Goal: Information Seeking & Learning: Learn about a topic

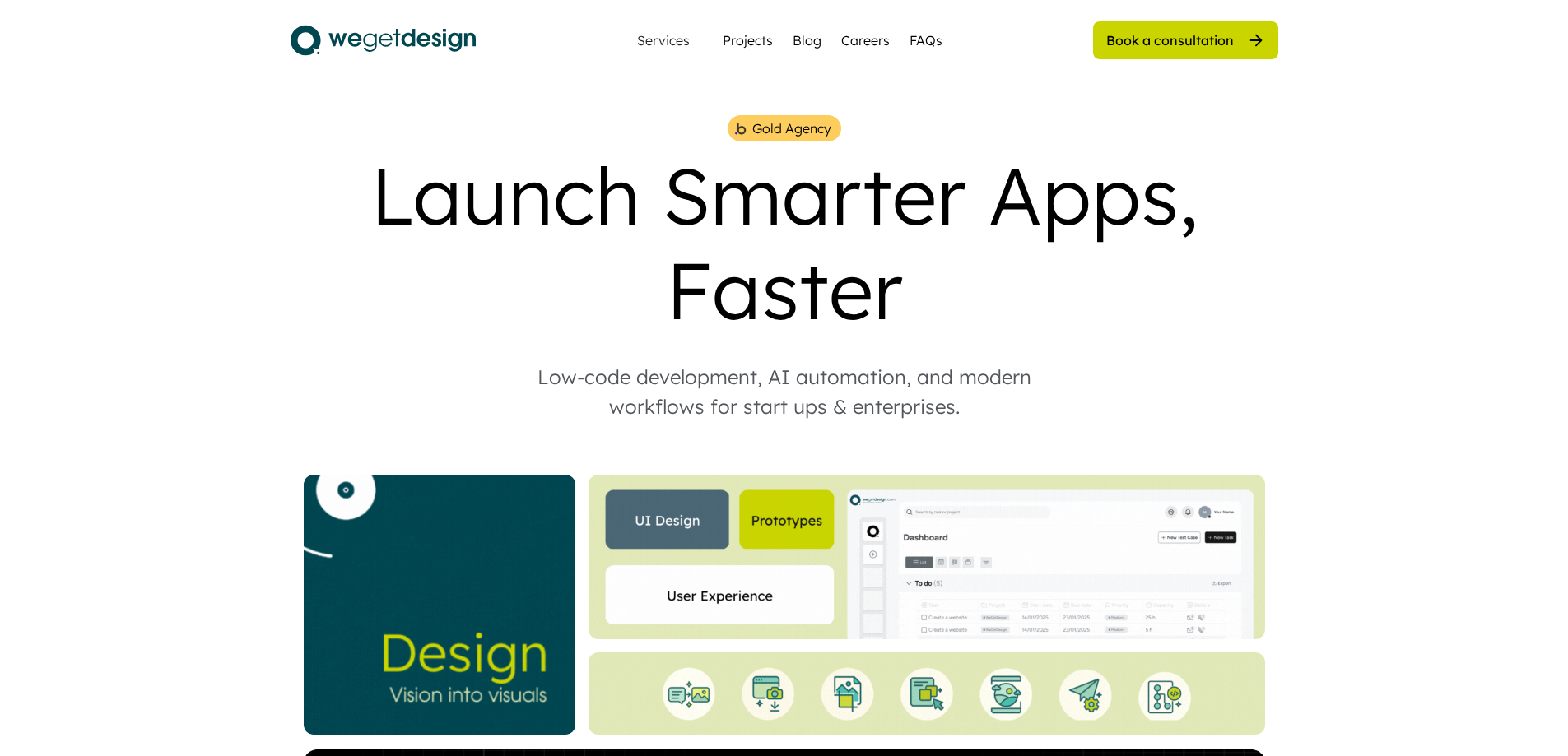
click at [658, 29] on div "Services" at bounding box center [662, 40] width 81 height 33
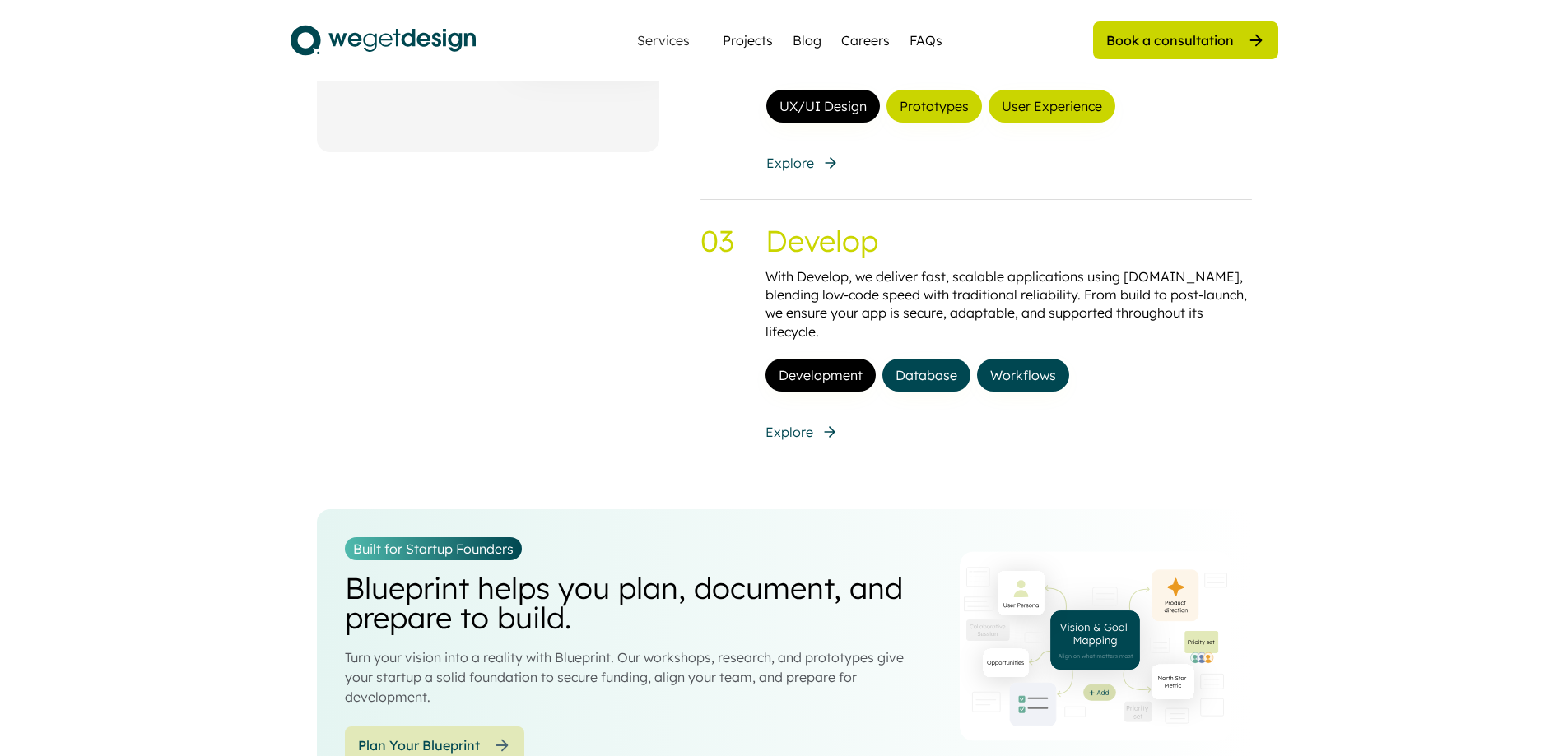
scroll to position [1728, 0]
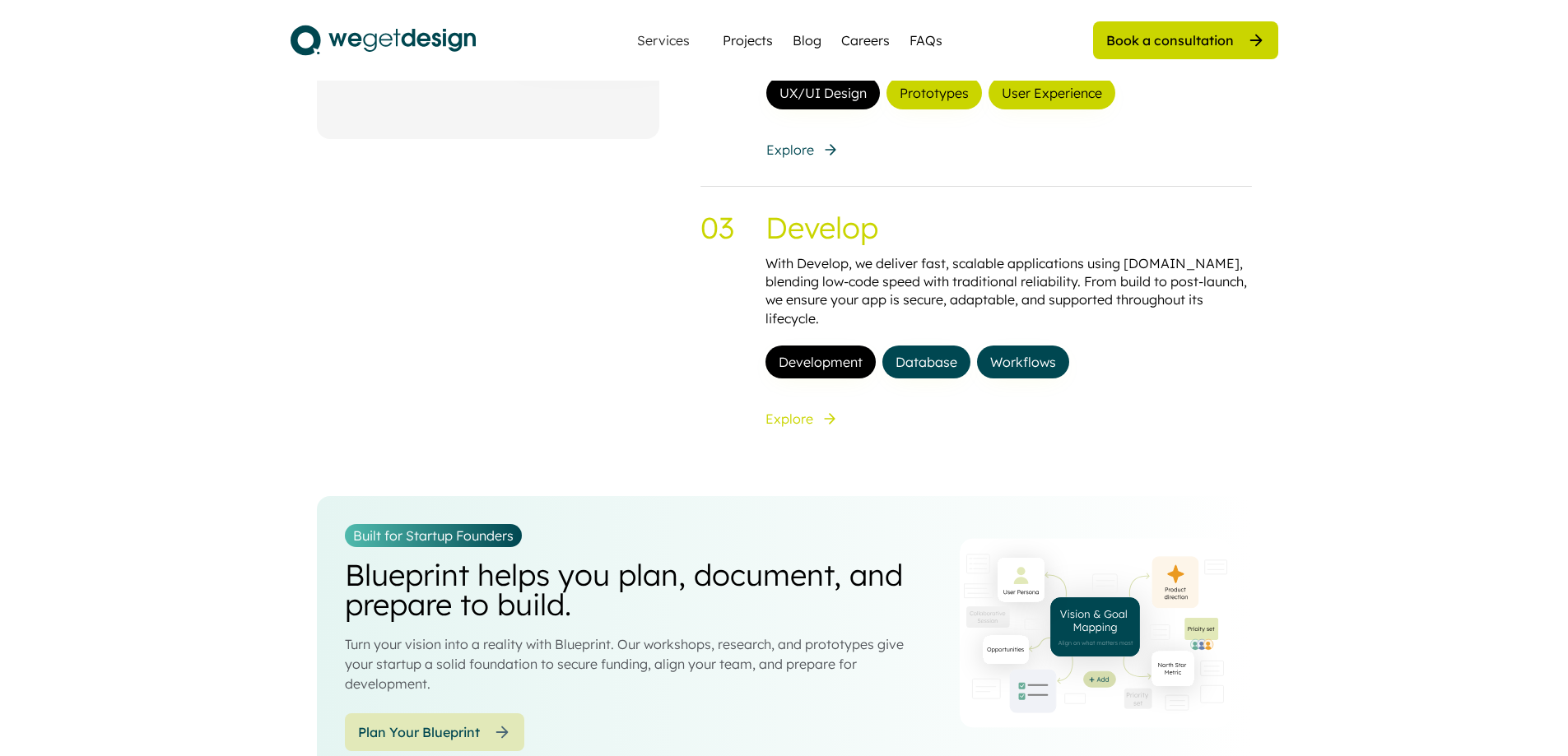
click at [780, 410] on div "Explore" at bounding box center [789, 419] width 48 height 18
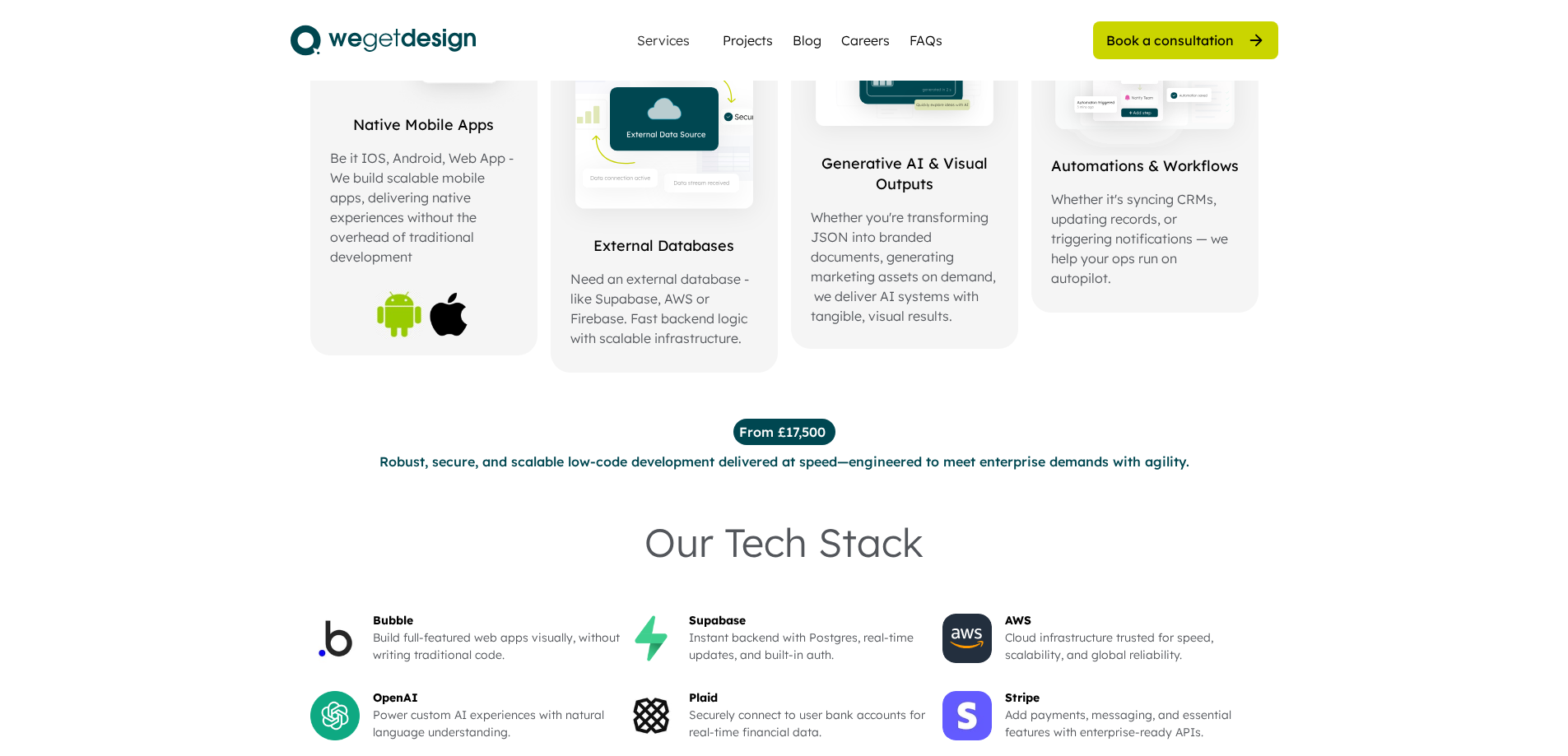
scroll to position [1152, 0]
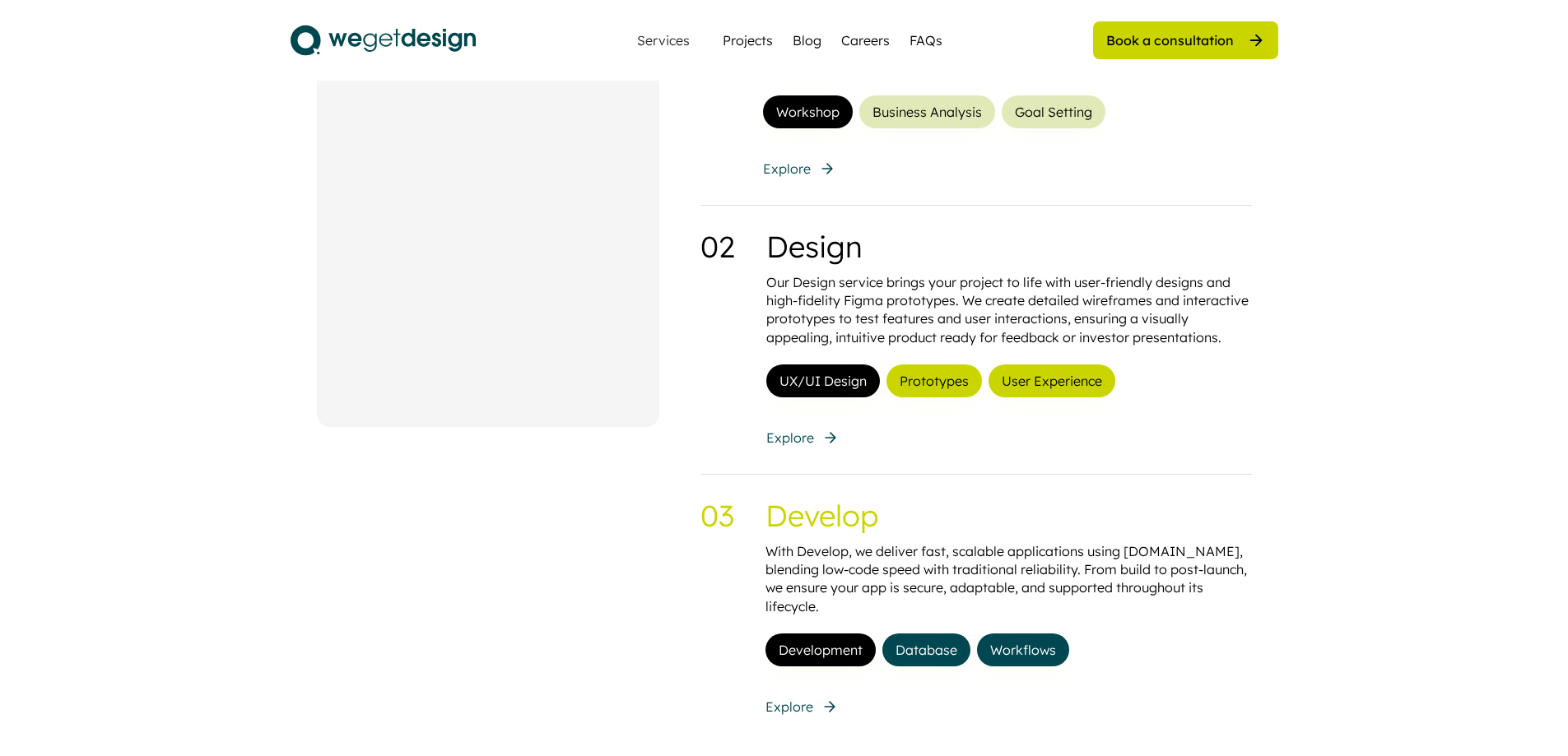
scroll to position [1363, 0]
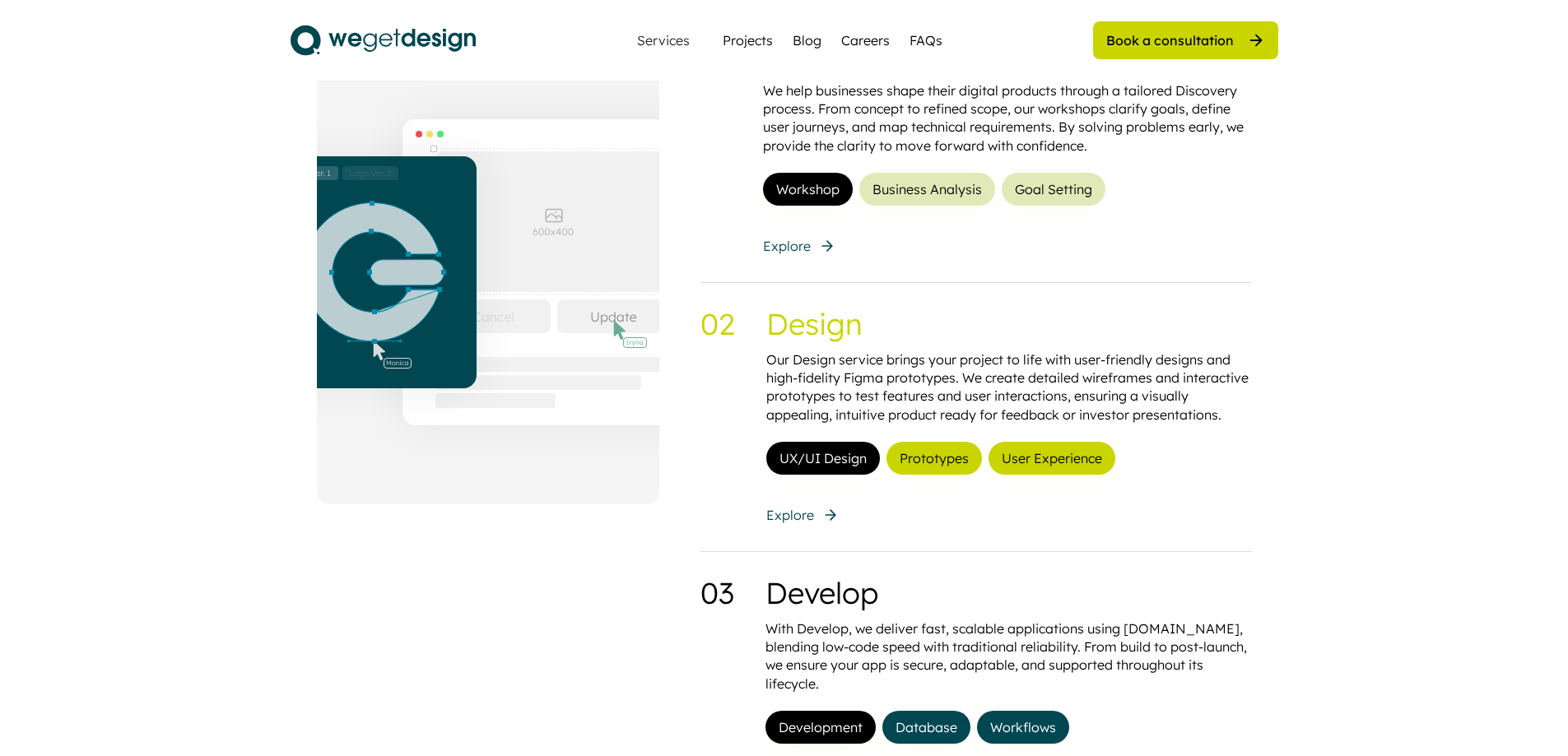
click at [784, 528] on div "02 Design Our Design service brings your project to life with user-friendly des…" at bounding box center [976, 417] width 551 height 268
click at [786, 520] on div "Explore" at bounding box center [790, 515] width 48 height 18
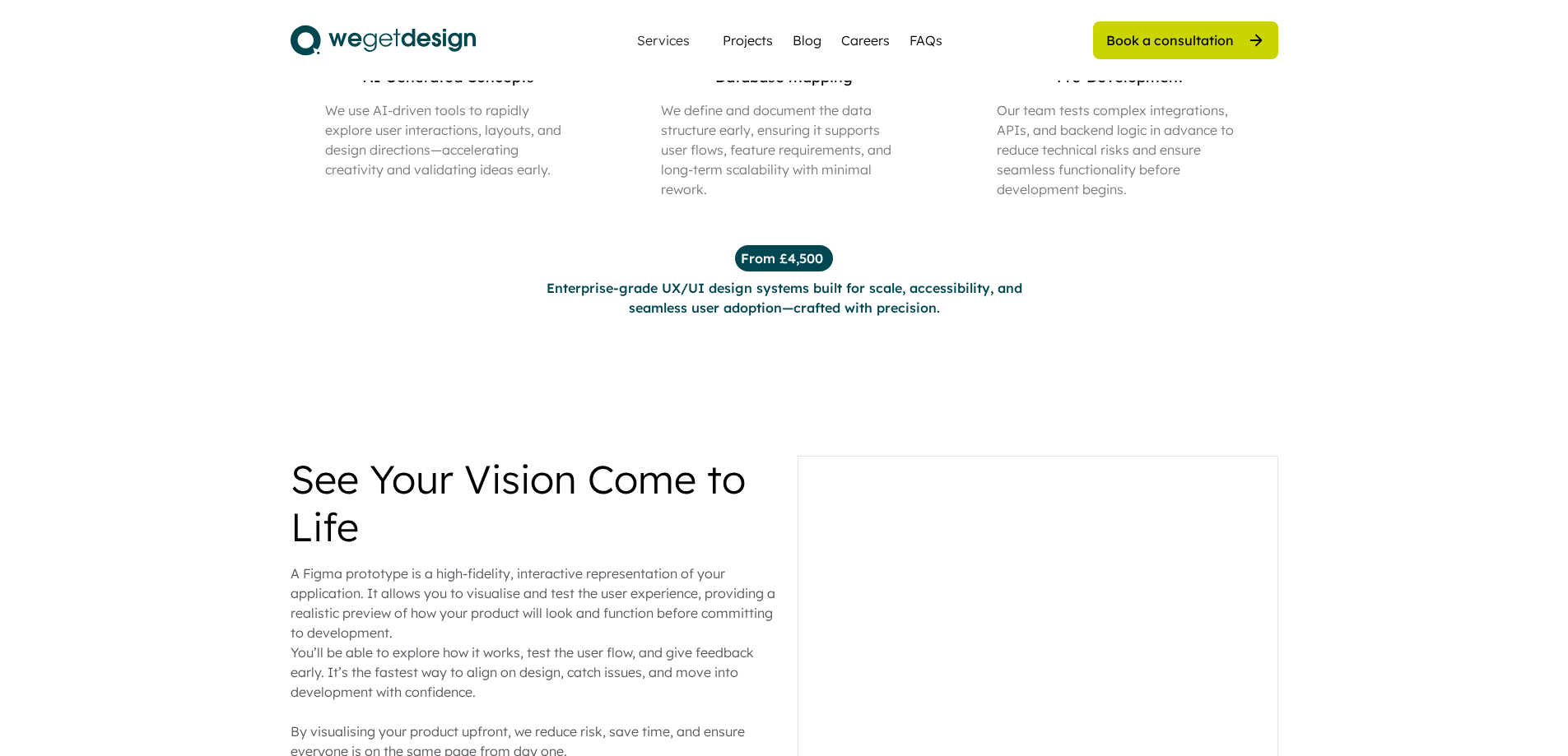
scroll to position [1399, 0]
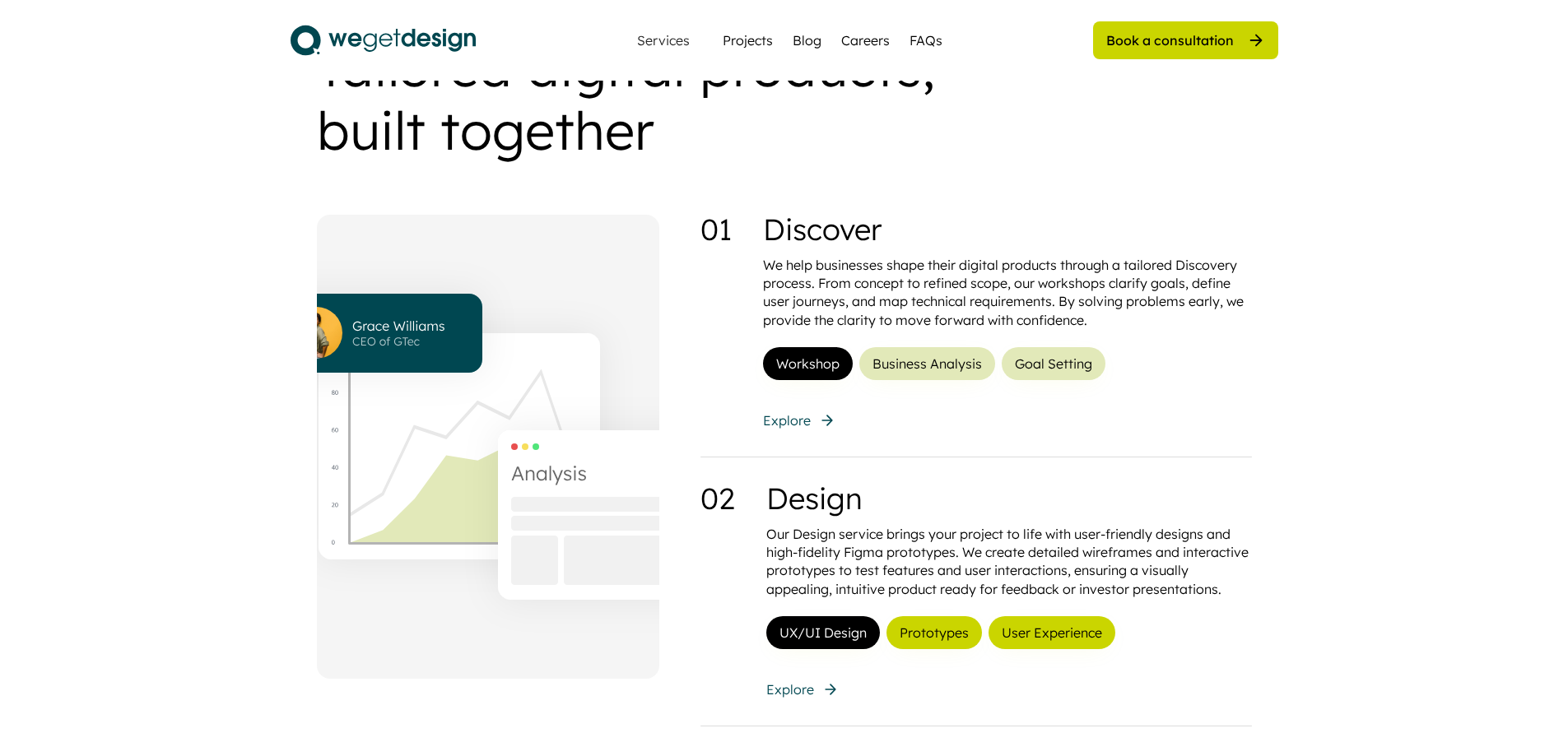
scroll to position [1198, 0]
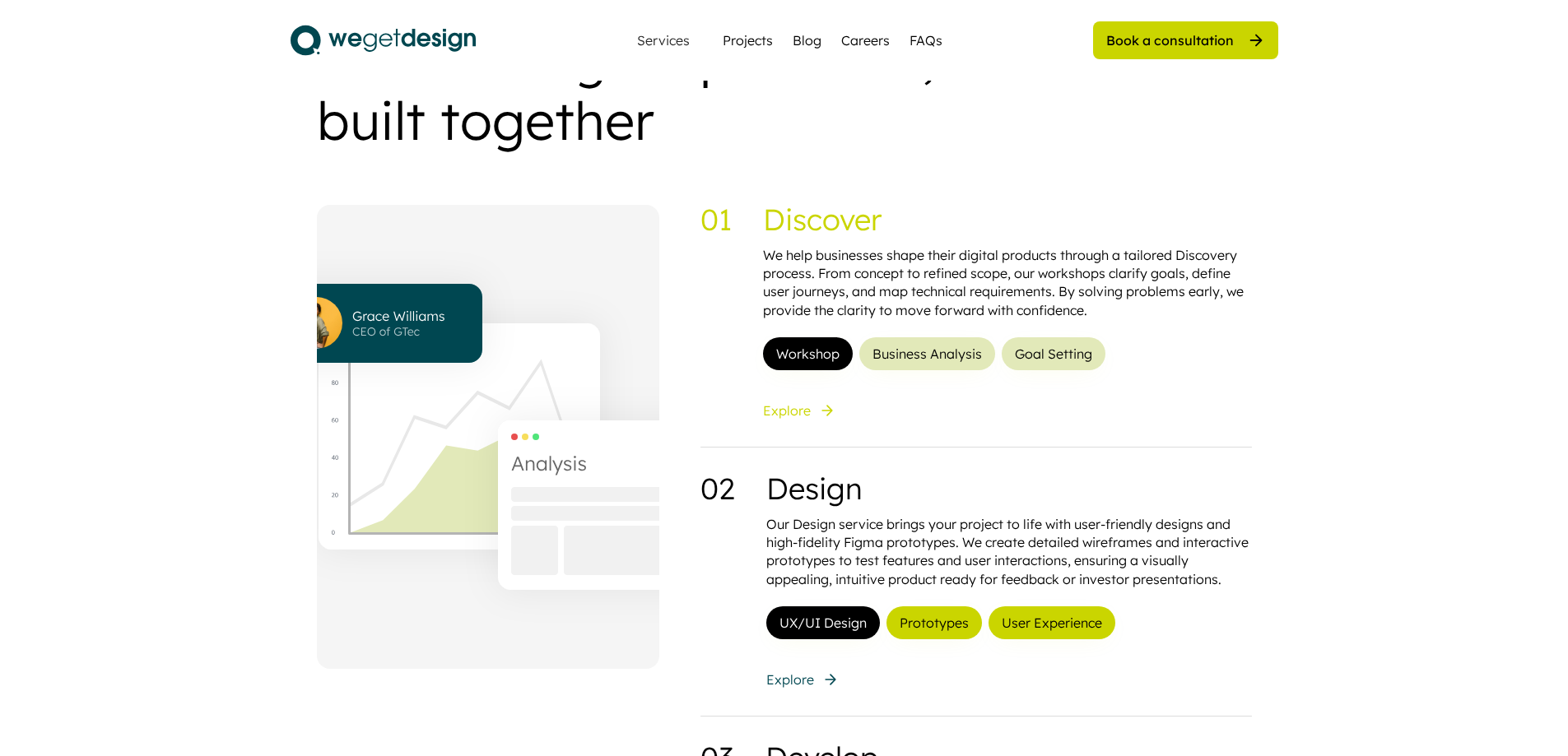
click at [791, 412] on div "Explore" at bounding box center [786, 411] width 48 height 18
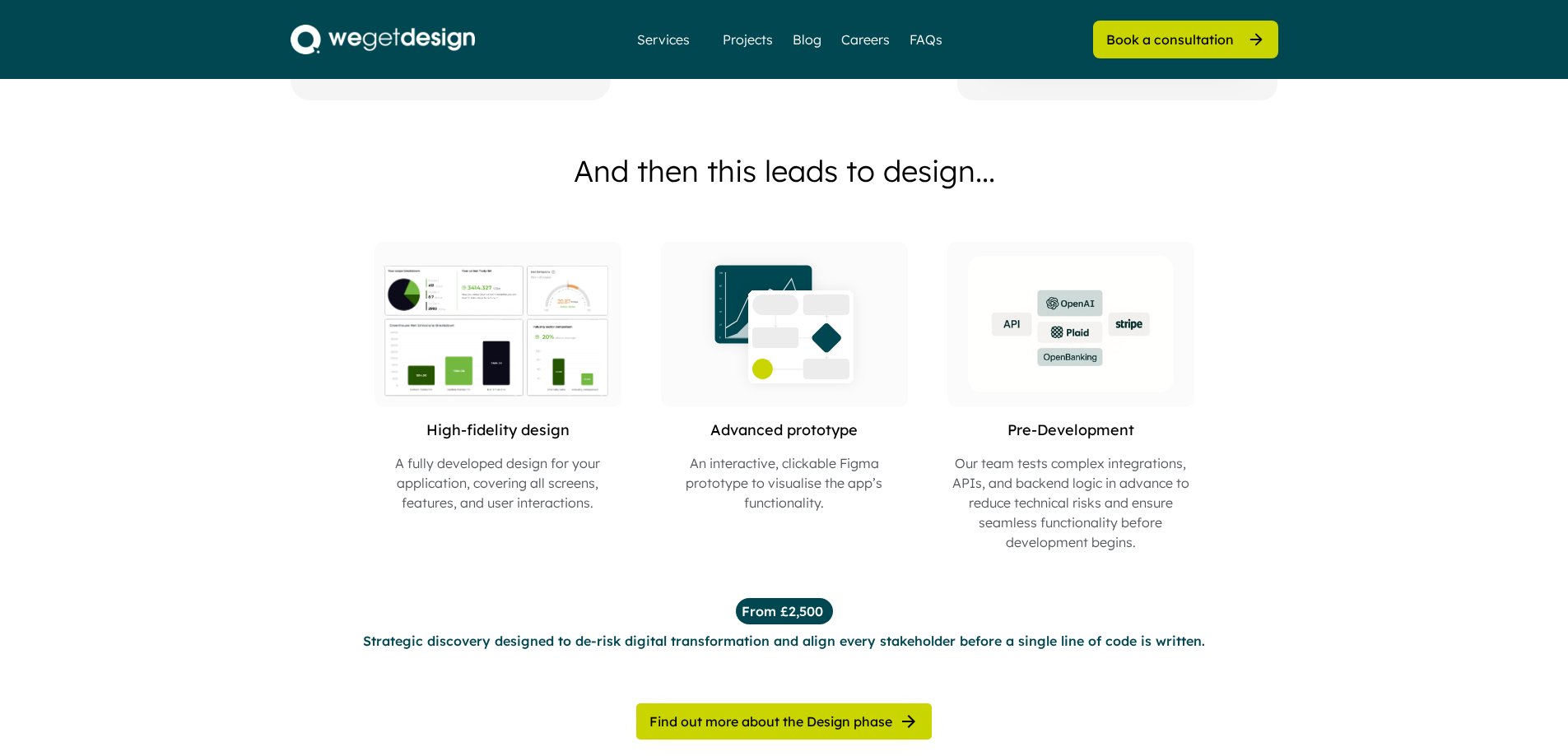
scroll to position [1235, 0]
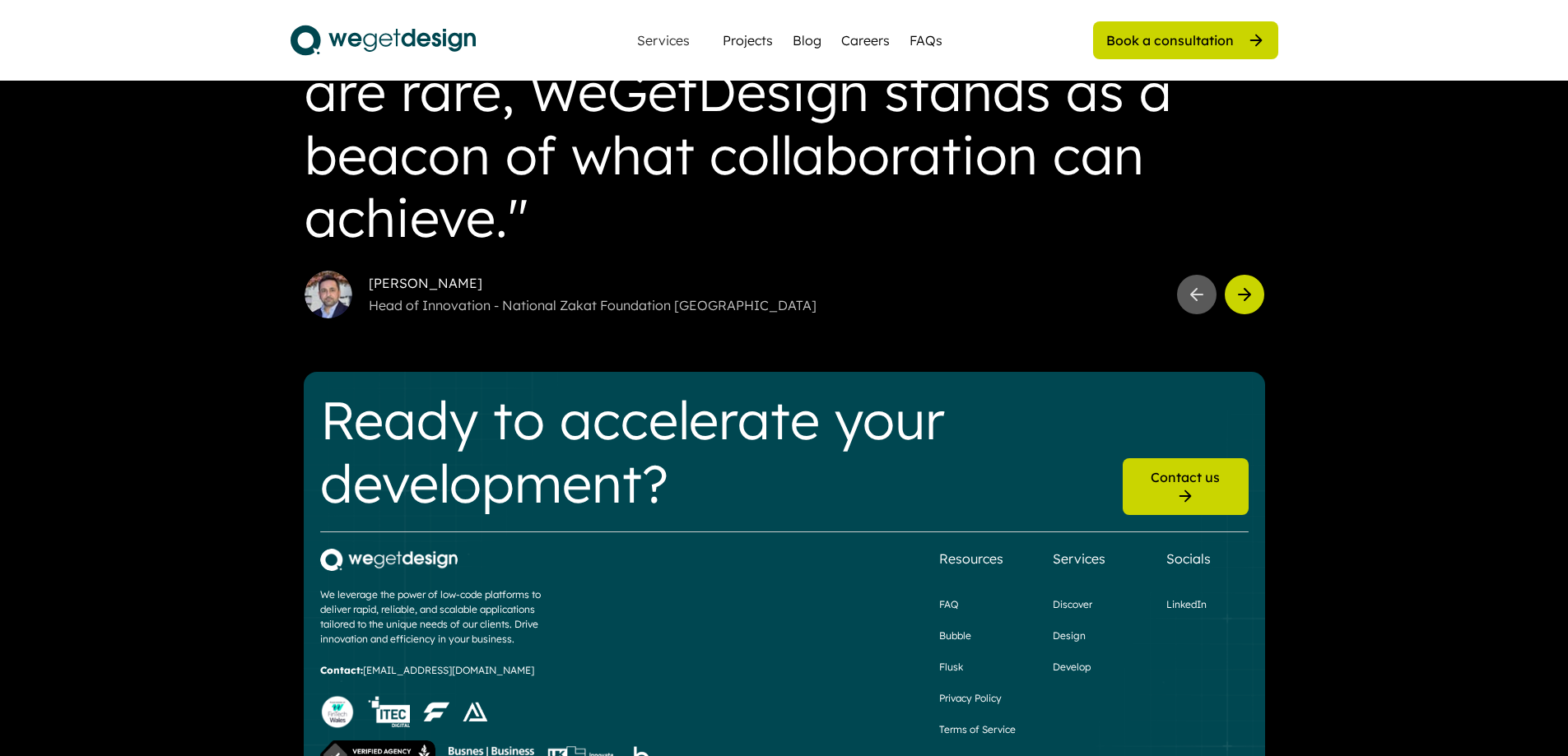
scroll to position [4611, 0]
